Goal: Task Accomplishment & Management: Manage account settings

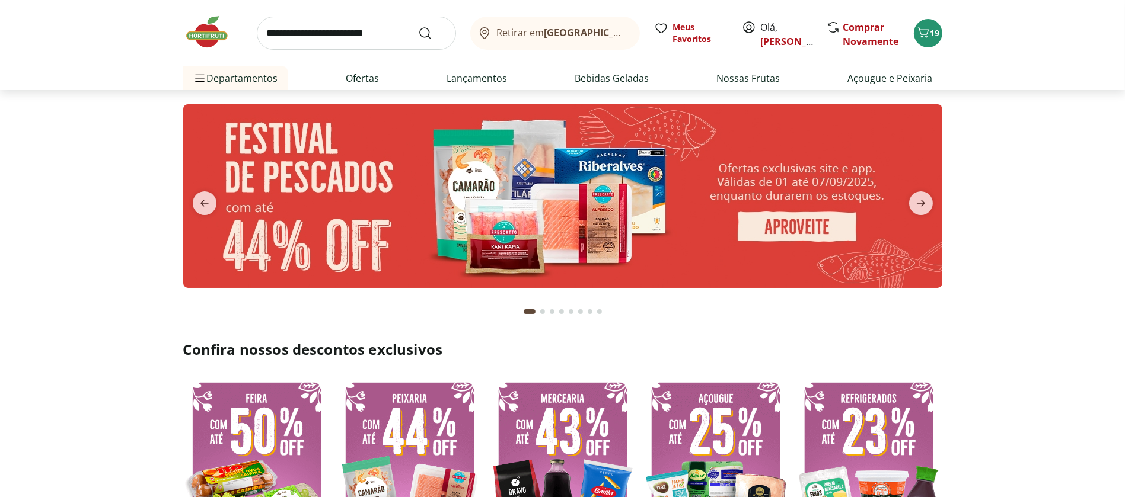
click at [777, 37] on link "[PERSON_NAME]" at bounding box center [799, 41] width 77 height 13
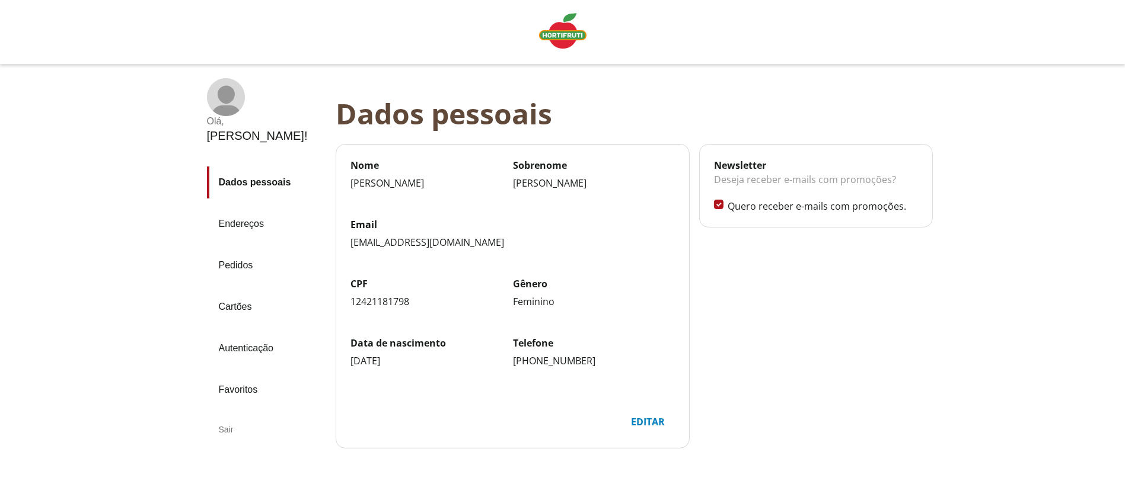
click at [226, 416] on div "Sair" at bounding box center [266, 430] width 119 height 28
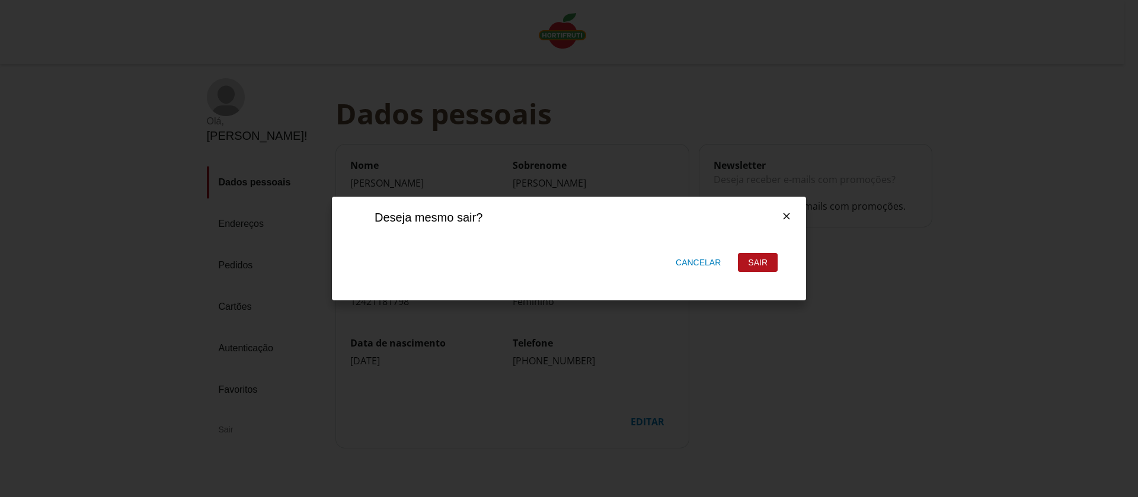
click at [757, 259] on div "Sair" at bounding box center [758, 263] width 39 height 18
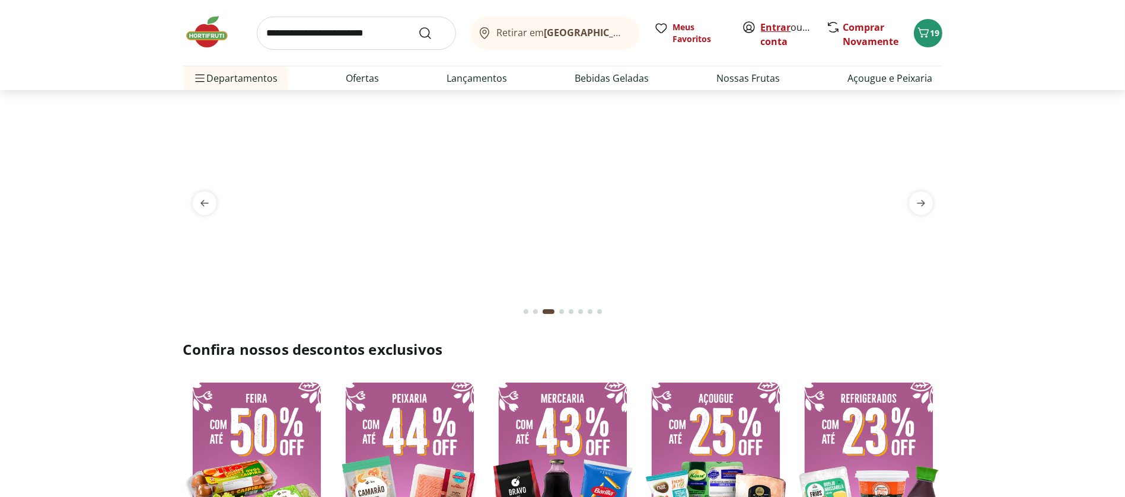
click at [775, 29] on link "Entrar" at bounding box center [776, 27] width 30 height 13
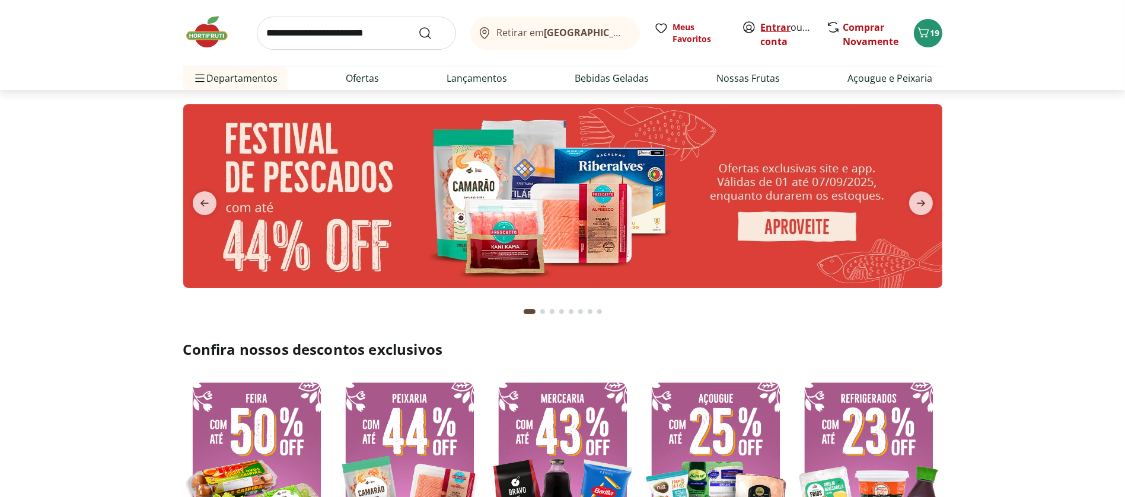
click at [774, 21] on link "Entrar" at bounding box center [776, 27] width 30 height 13
